Goal: Information Seeking & Learning: Learn about a topic

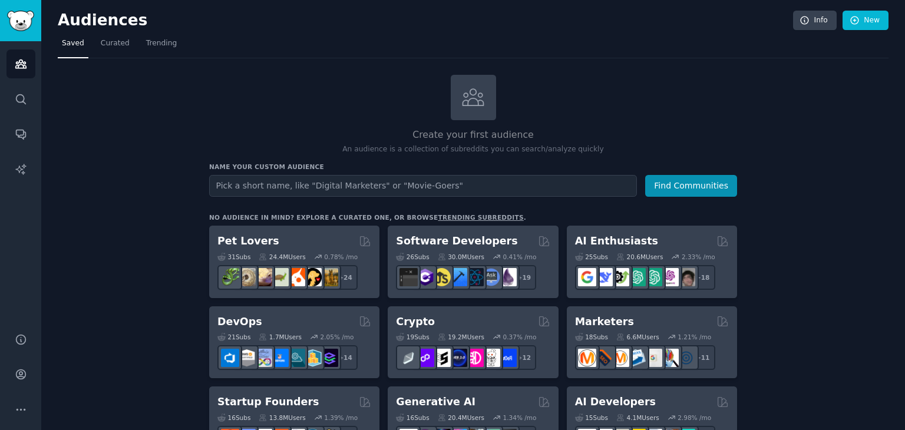
click at [114, 47] on span "Curated" at bounding box center [115, 43] width 29 height 11
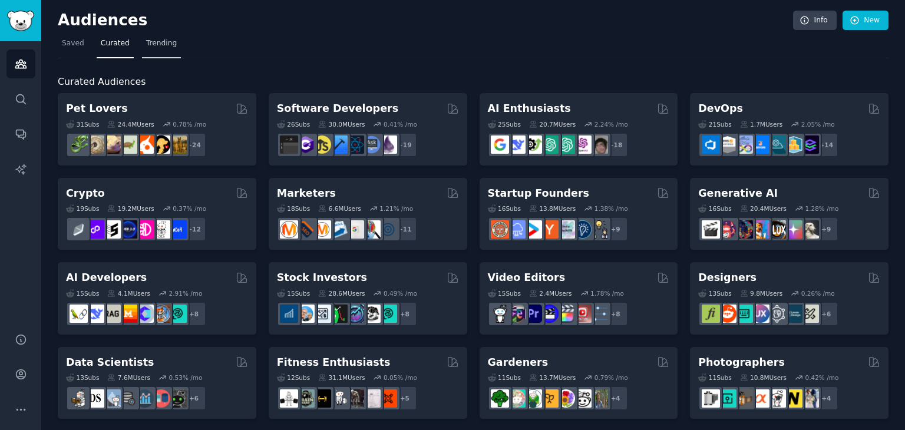
click at [159, 37] on link "Trending" at bounding box center [161, 46] width 39 height 24
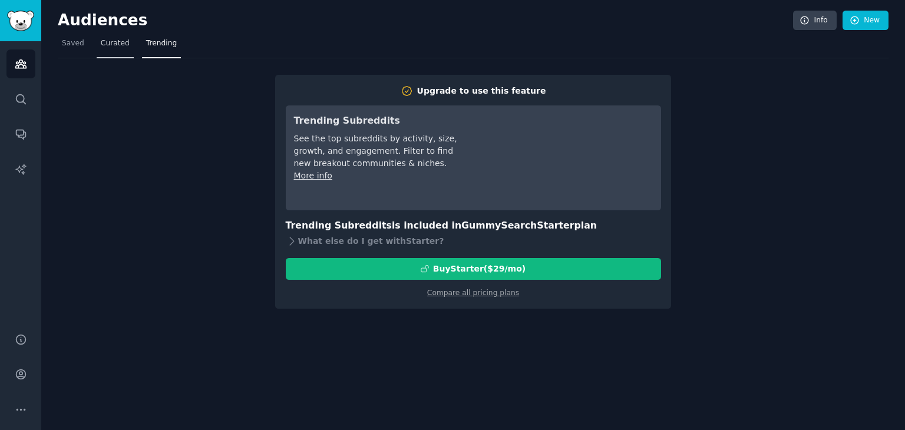
click at [111, 48] on span "Curated" at bounding box center [115, 43] width 29 height 11
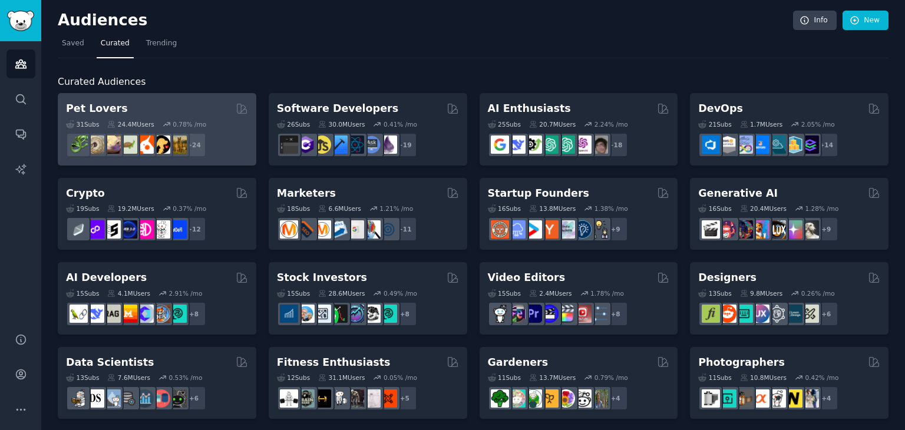
click at [92, 112] on h2 "Pet Lovers" at bounding box center [97, 108] width 62 height 15
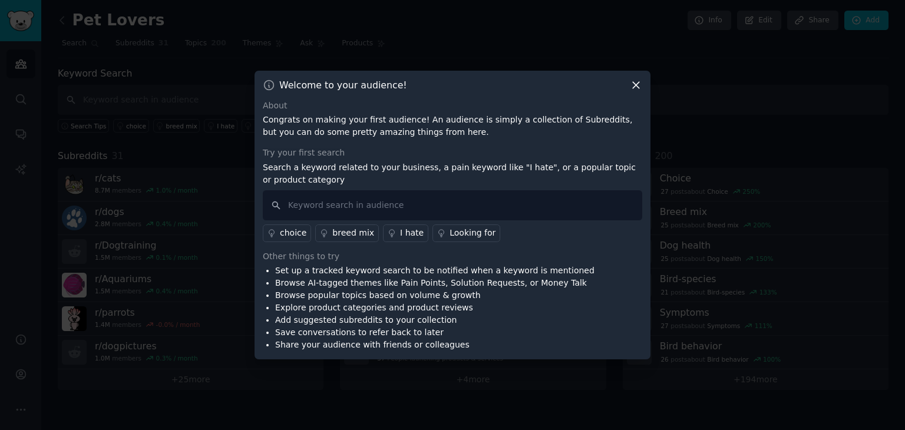
click at [583, 255] on div "Other things to try" at bounding box center [452, 256] width 379 height 12
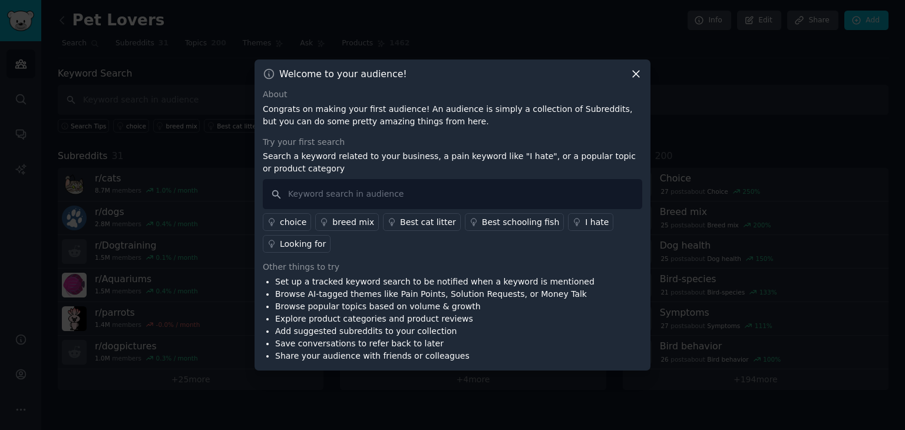
click at [633, 76] on icon at bounding box center [636, 74] width 12 height 12
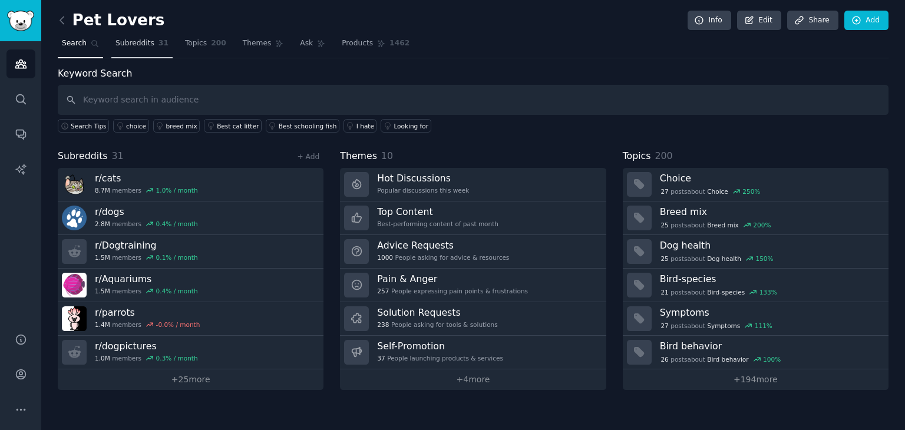
click at [148, 42] on link "Subreddits 31" at bounding box center [141, 46] width 61 height 24
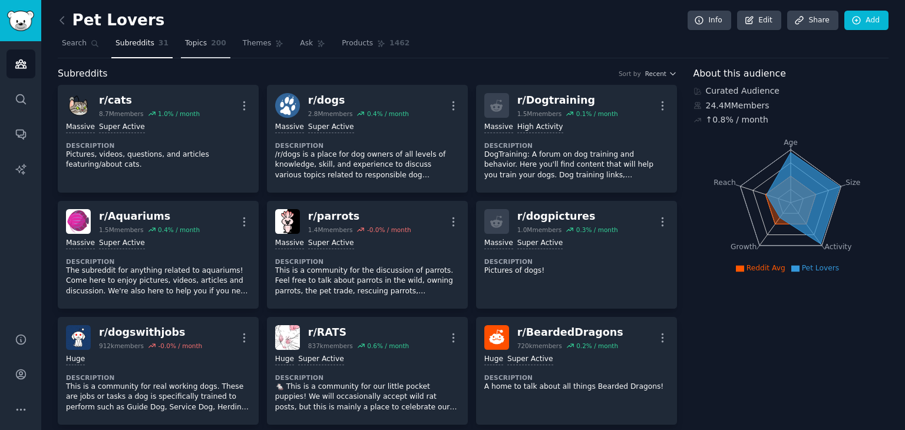
click at [188, 47] on span "Topics" at bounding box center [196, 43] width 22 height 11
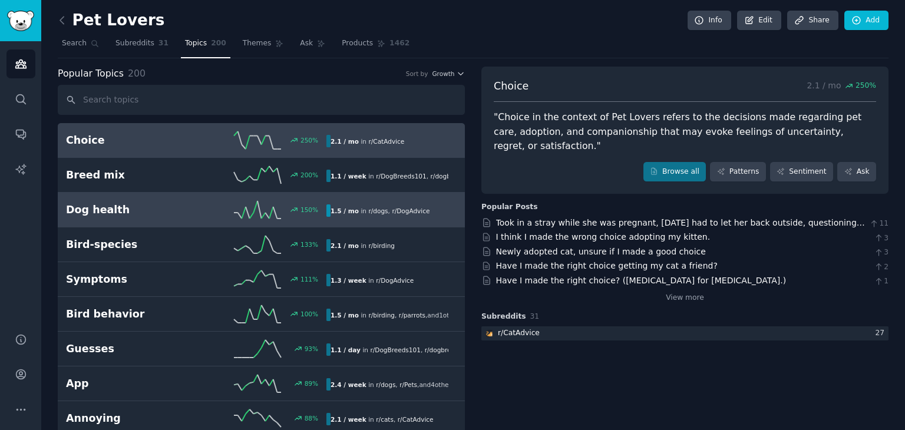
click at [100, 208] on h2 "Dog health" at bounding box center [131, 210] width 130 height 15
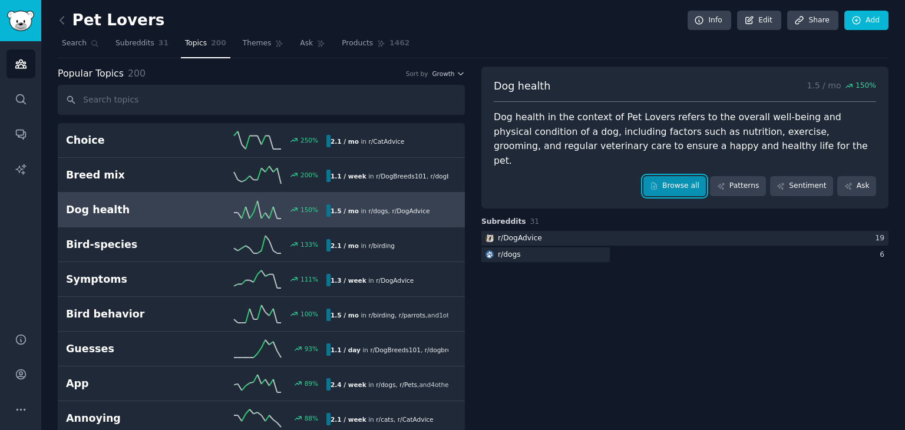
click at [658, 182] on icon at bounding box center [654, 186] width 8 height 8
